Goal: Task Accomplishment & Management: Complete application form

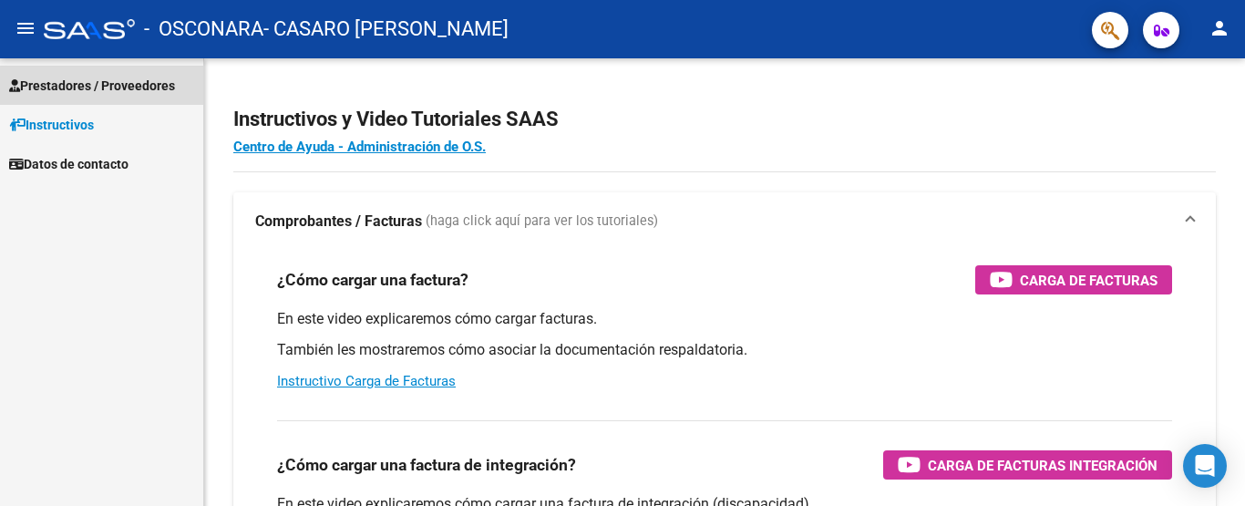
click at [96, 97] on link "Prestadores / Proveedores" at bounding box center [101, 85] width 203 height 39
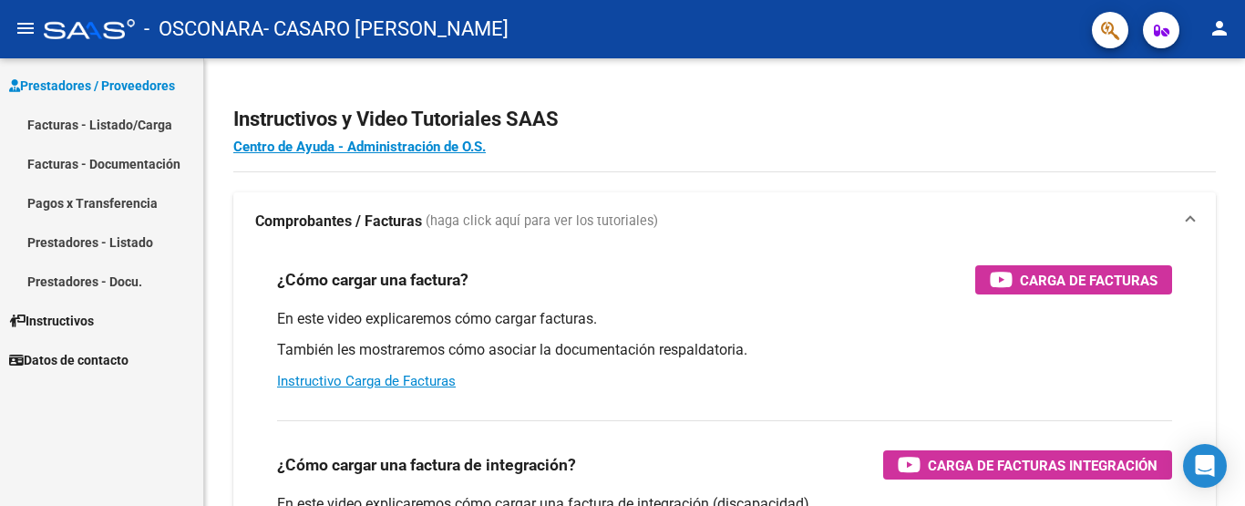
click at [95, 133] on link "Facturas - Listado/Carga" at bounding box center [101, 124] width 203 height 39
click at [105, 166] on link "Facturas - Documentación" at bounding box center [101, 163] width 203 height 39
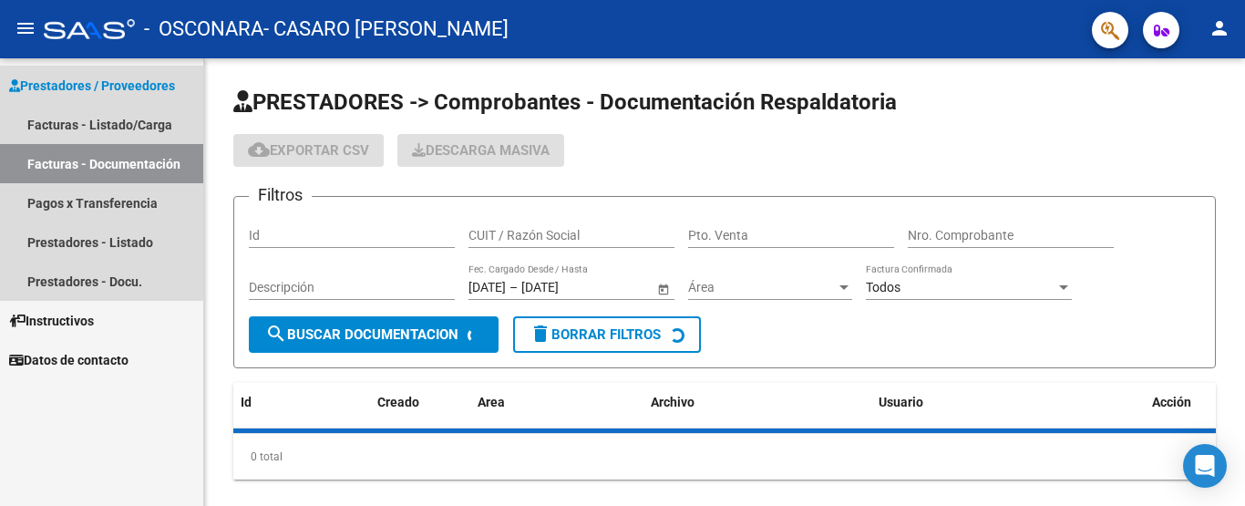
click at [105, 166] on link "Facturas - Documentación" at bounding box center [101, 163] width 203 height 39
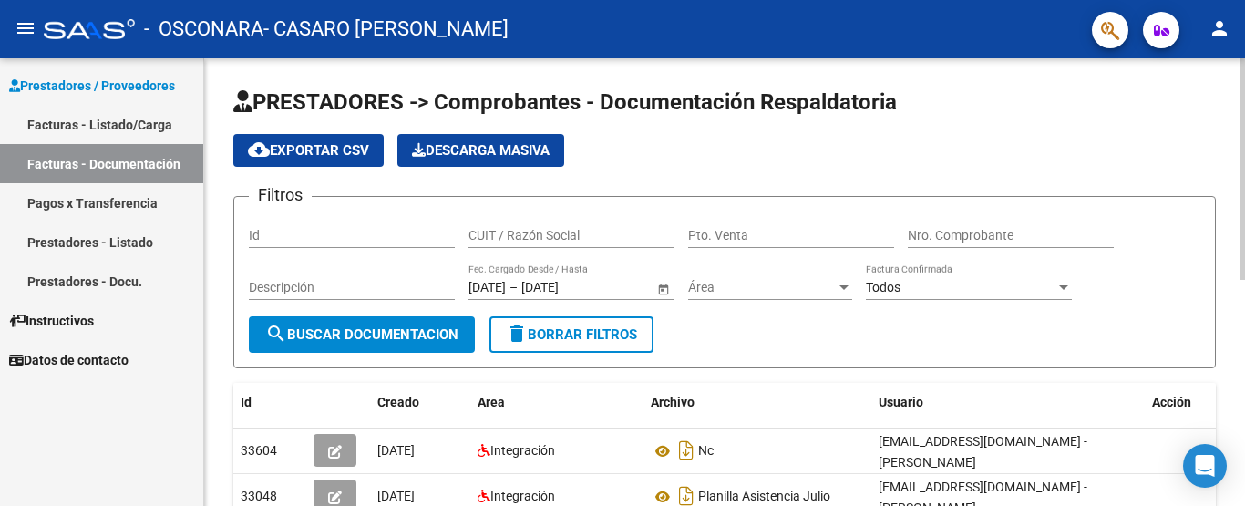
click at [1242, 15] on div "menu - OSCONARA - CASARO [PERSON_NAME] person Prestadores / Proveedores Factura…" at bounding box center [622, 253] width 1245 height 506
click at [110, 133] on link "Facturas - Listado/Carga" at bounding box center [101, 124] width 203 height 39
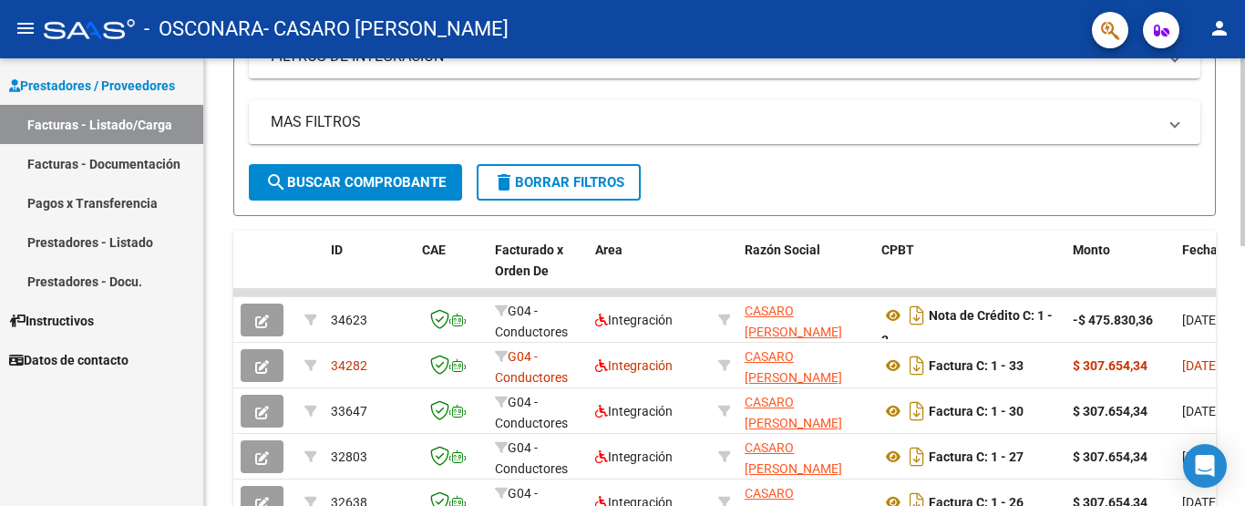
scroll to position [340, 0]
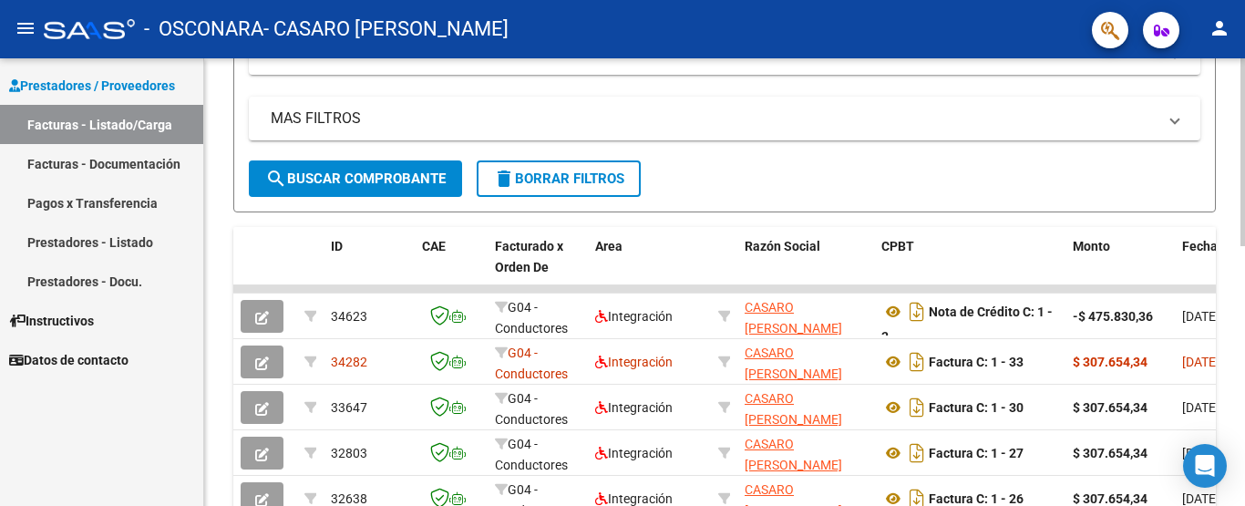
click at [1244, 247] on div at bounding box center [1242, 299] width 5 height 188
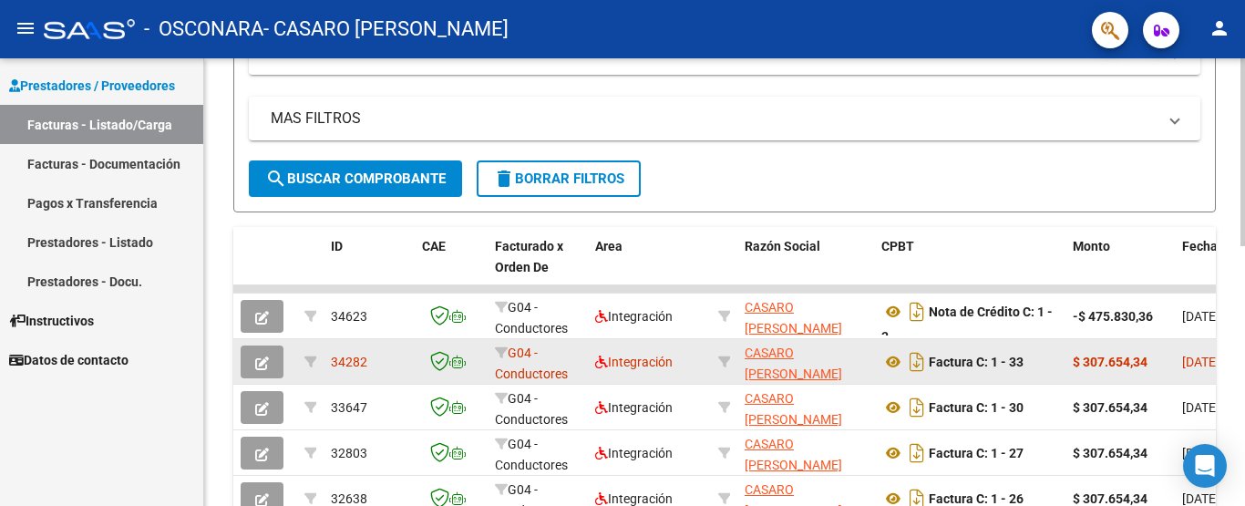
click at [258, 356] on icon "button" at bounding box center [262, 363] width 14 height 14
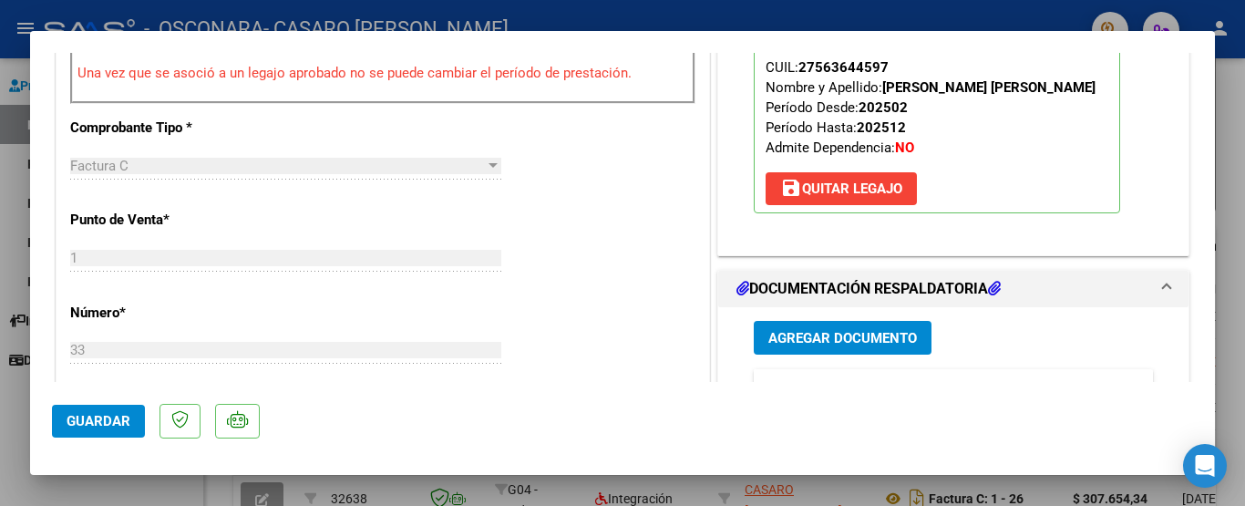
scroll to position [668, 0]
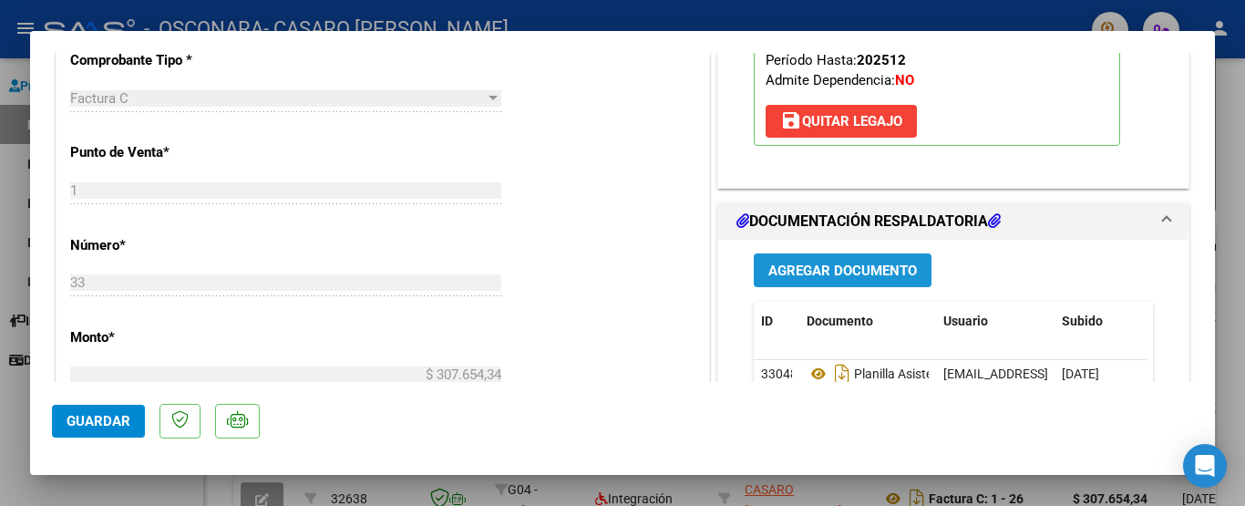
click at [863, 282] on button "Agregar Documento" at bounding box center [843, 270] width 178 height 34
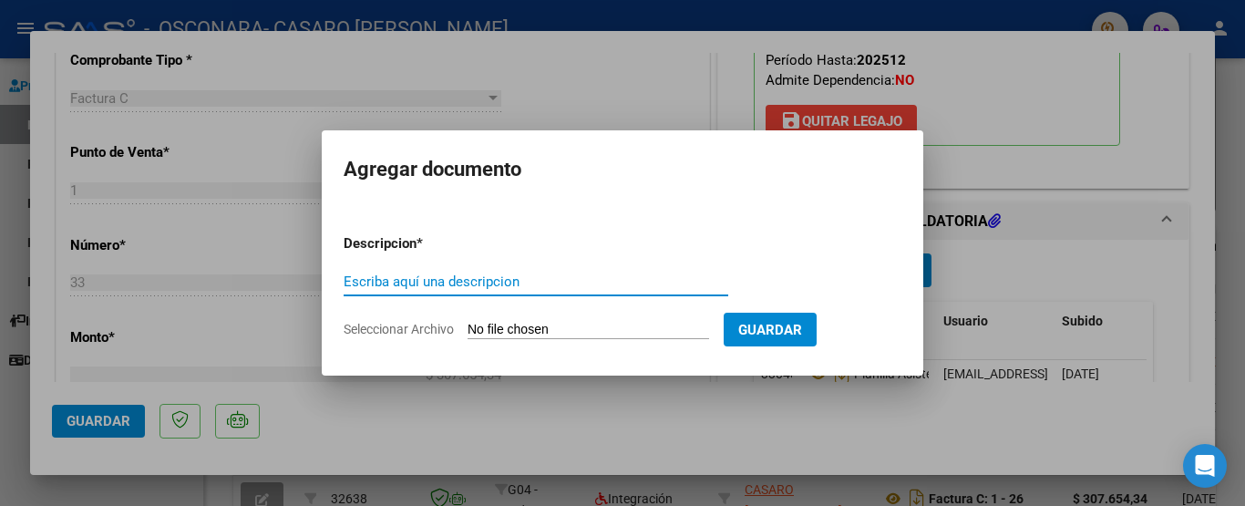
click at [507, 279] on input "Escriba aquí una descripcion" at bounding box center [536, 281] width 385 height 16
type input "Informe semestral"
click at [572, 330] on input "Seleccionar Archivo" at bounding box center [587, 330] width 241 height 17
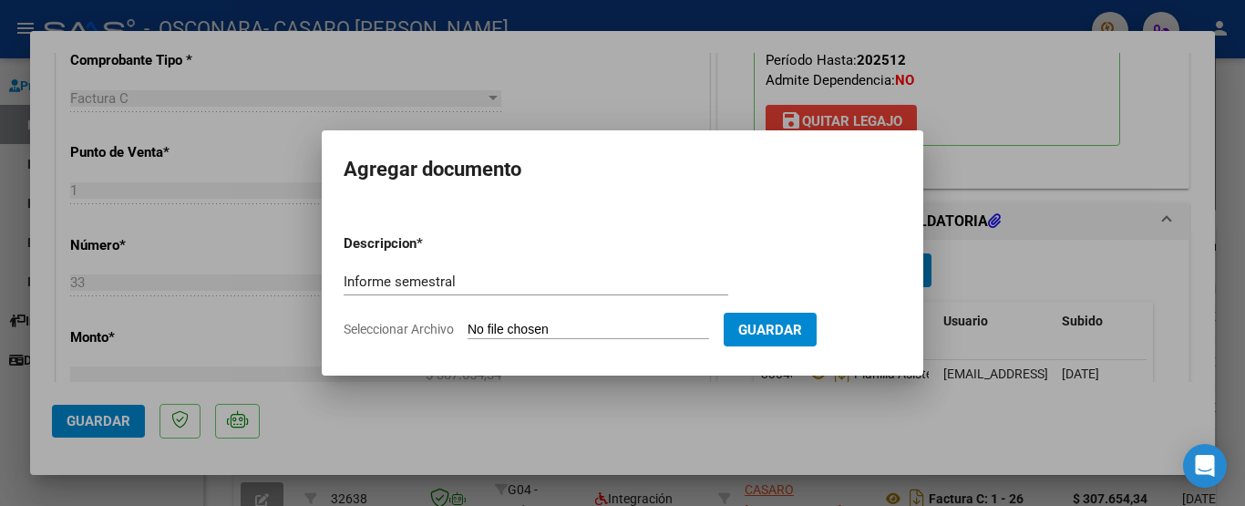
type input "C:\fakepath\Informe [PERSON_NAME].docx"
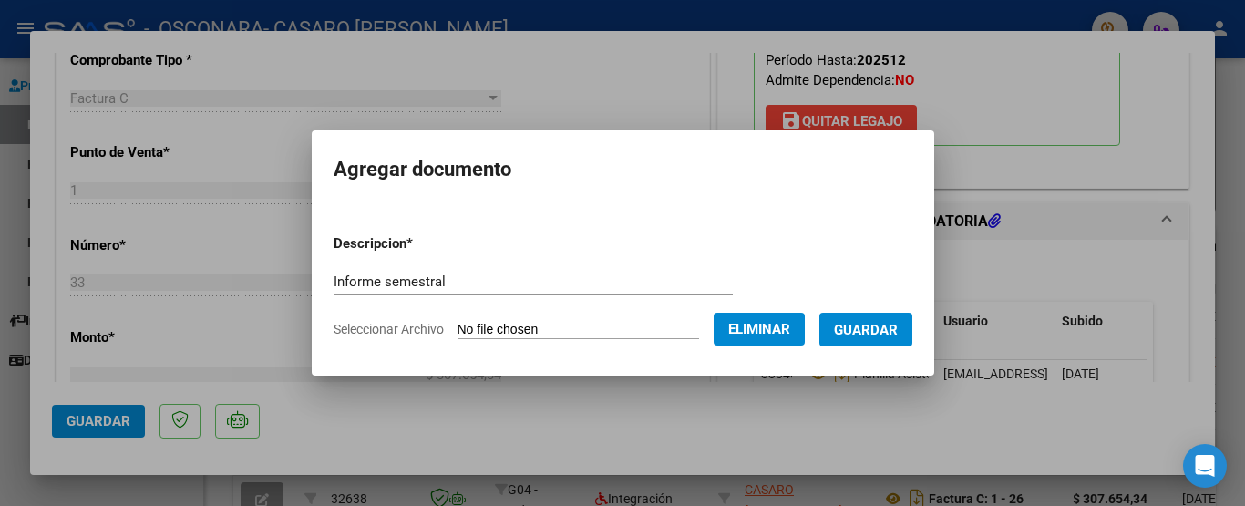
click at [876, 322] on span "Guardar" at bounding box center [866, 330] width 64 height 16
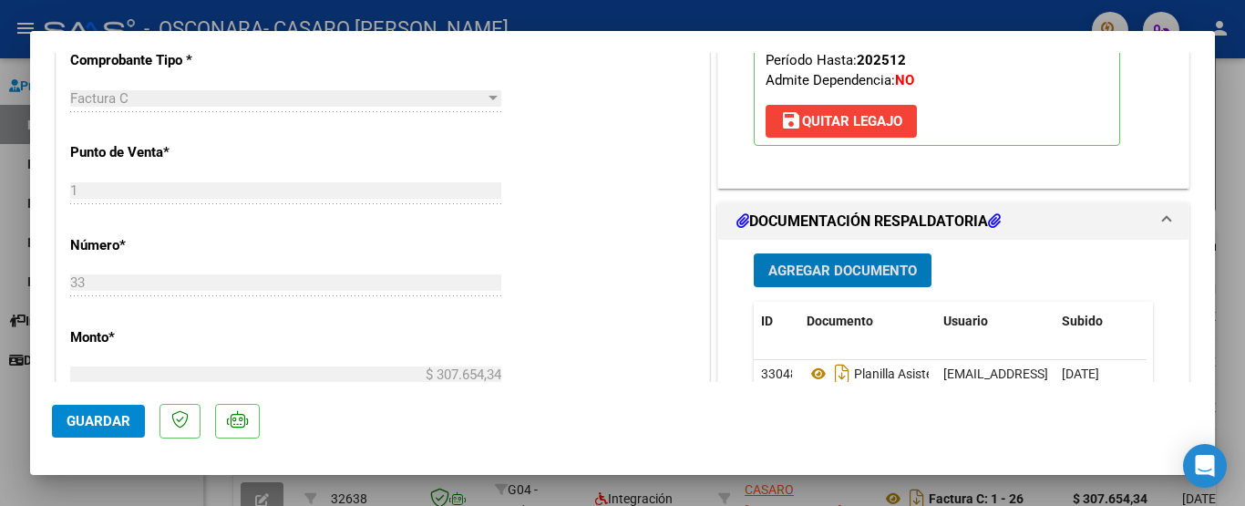
click at [101, 420] on span "Guardar" at bounding box center [99, 421] width 64 height 16
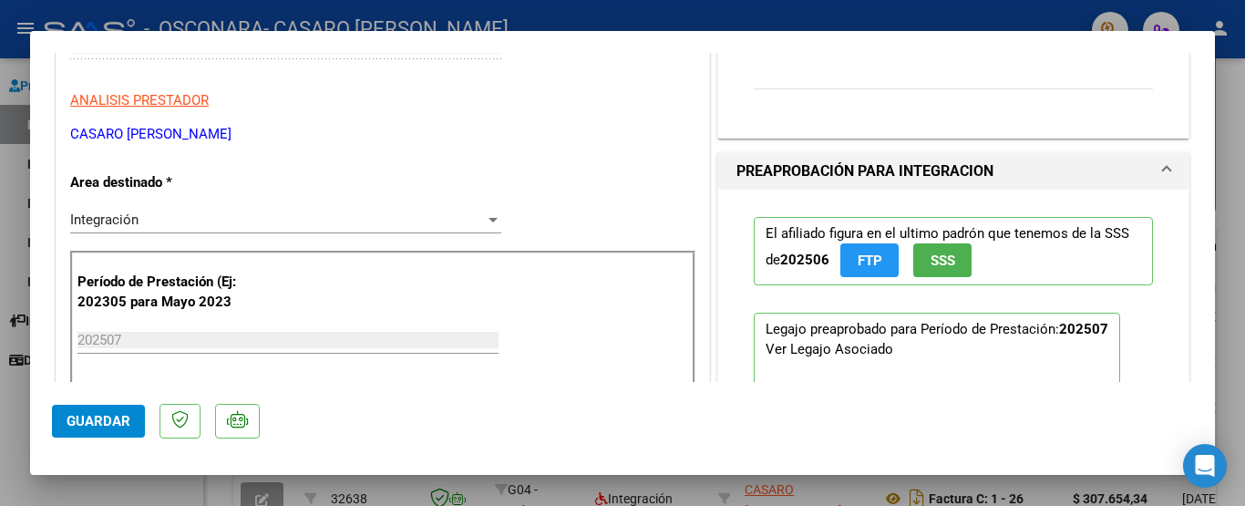
scroll to position [0, 0]
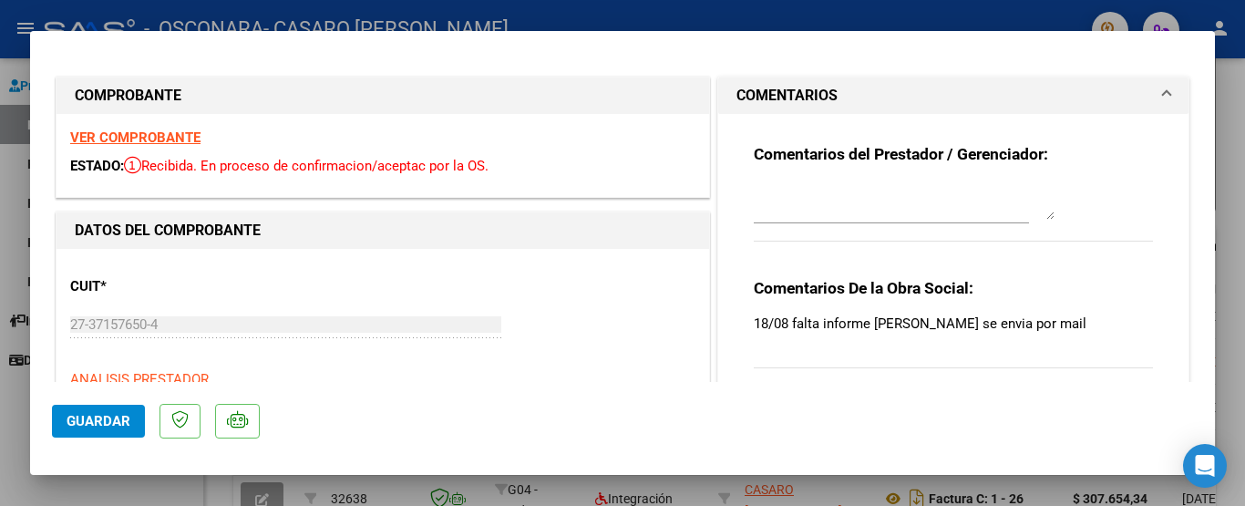
click at [1239, 123] on div at bounding box center [622, 253] width 1245 height 506
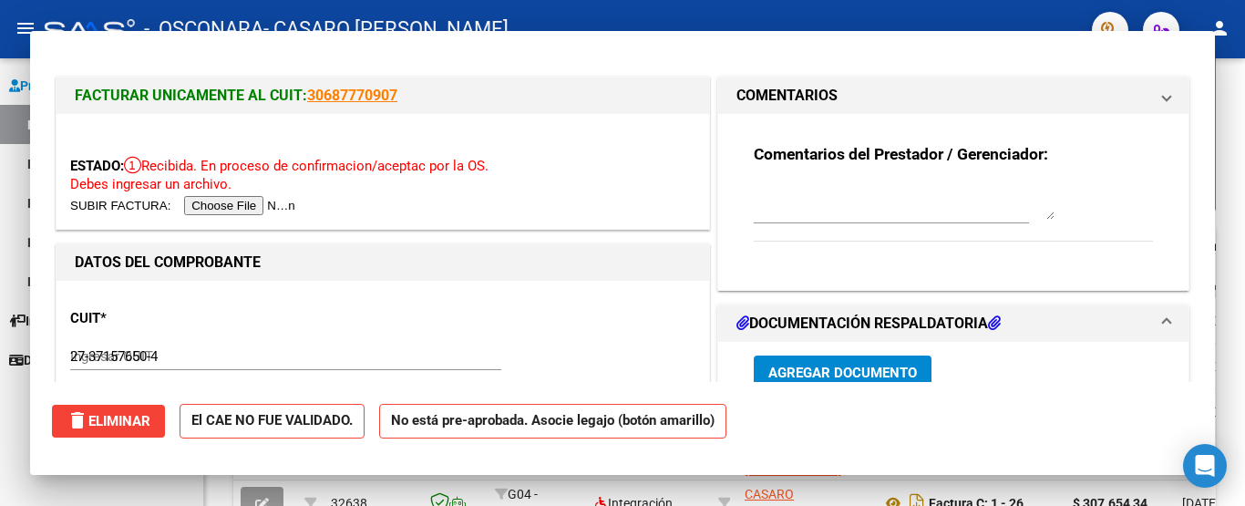
type input "$ 0,00"
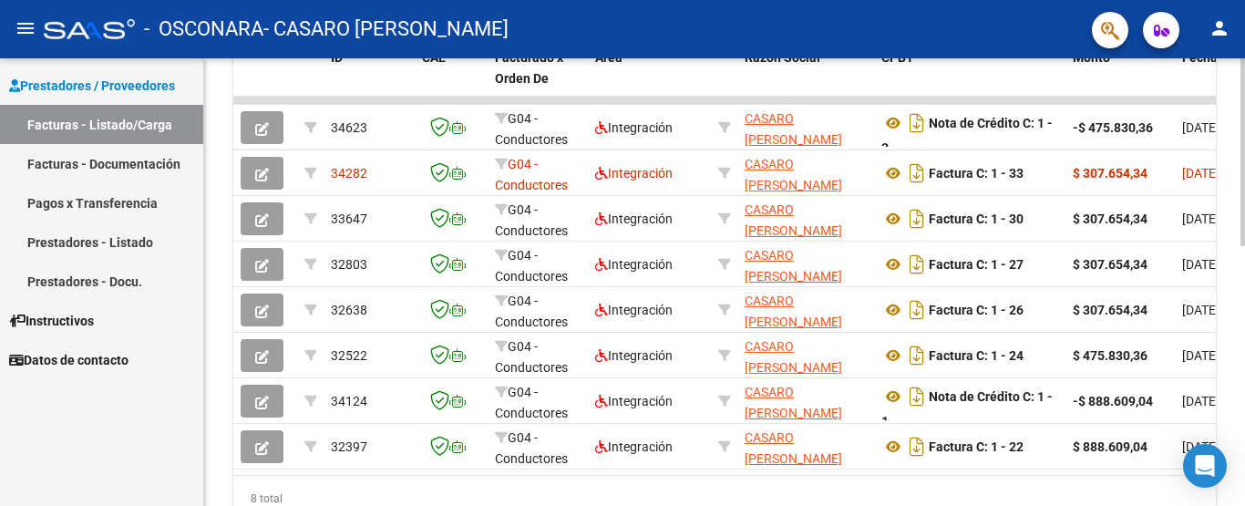
scroll to position [533, 0]
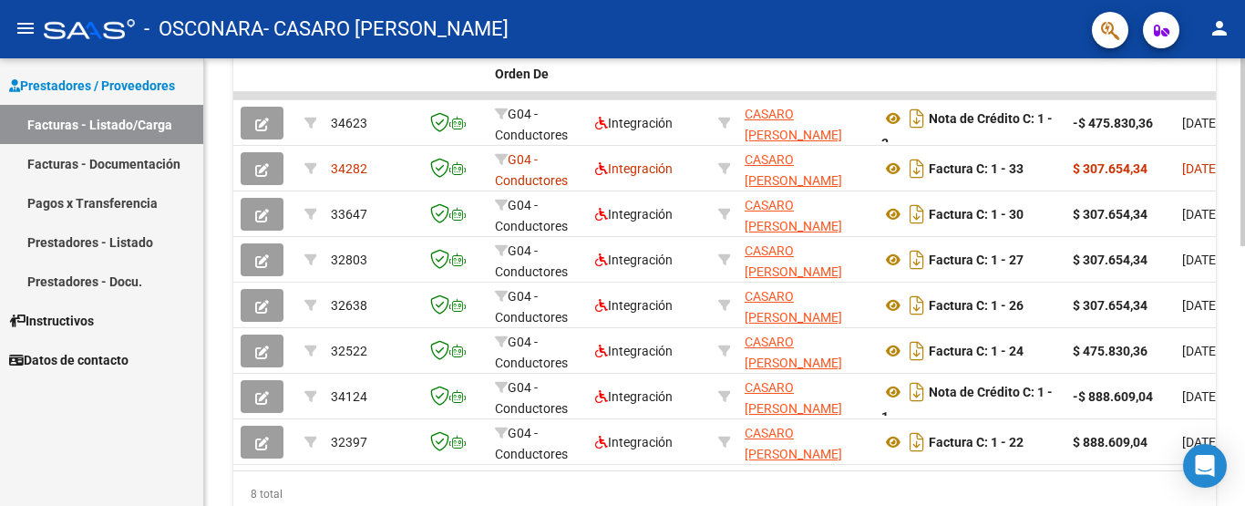
click at [1244, 334] on div at bounding box center [1242, 382] width 5 height 188
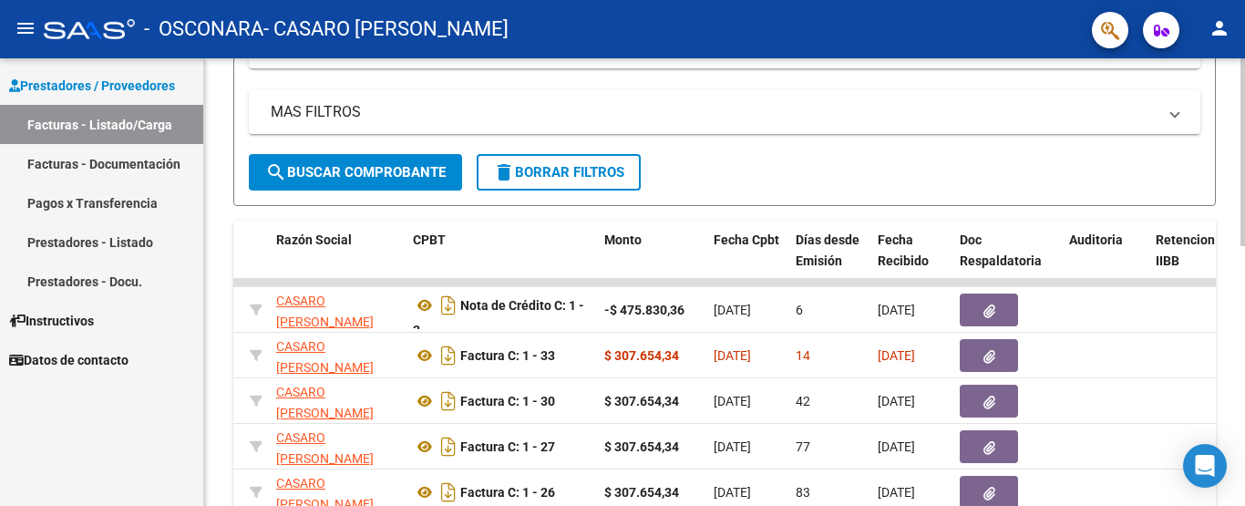
scroll to position [310, 0]
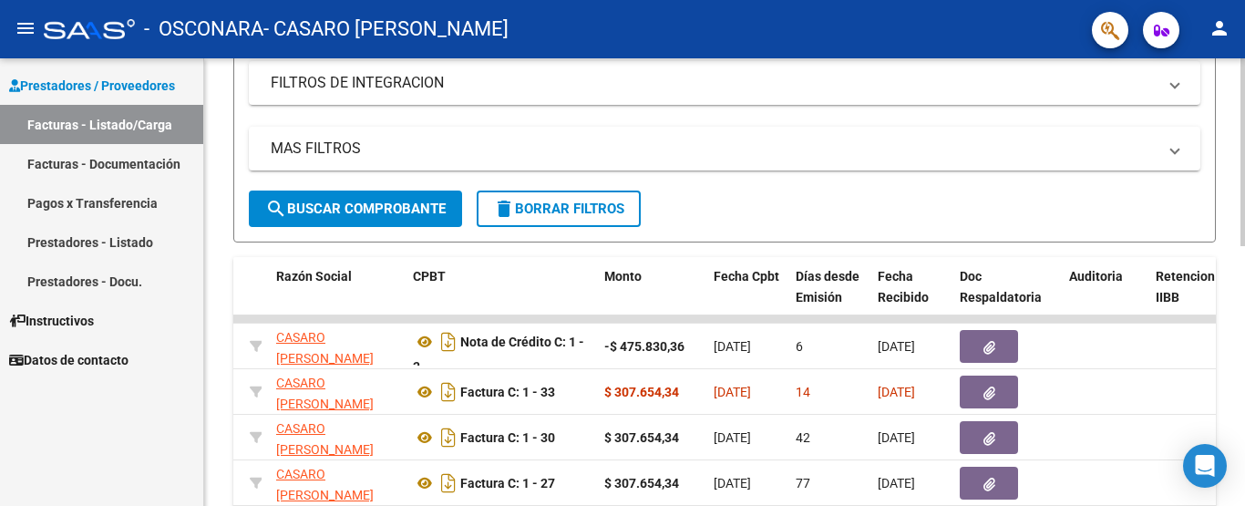
click at [1235, 334] on div "Video tutorial PRESTADORES -> Listado de CPBTs Emitidos por Prestadores / Prove…" at bounding box center [726, 273] width 1045 height 1050
